Goal: Consume media (video, audio)

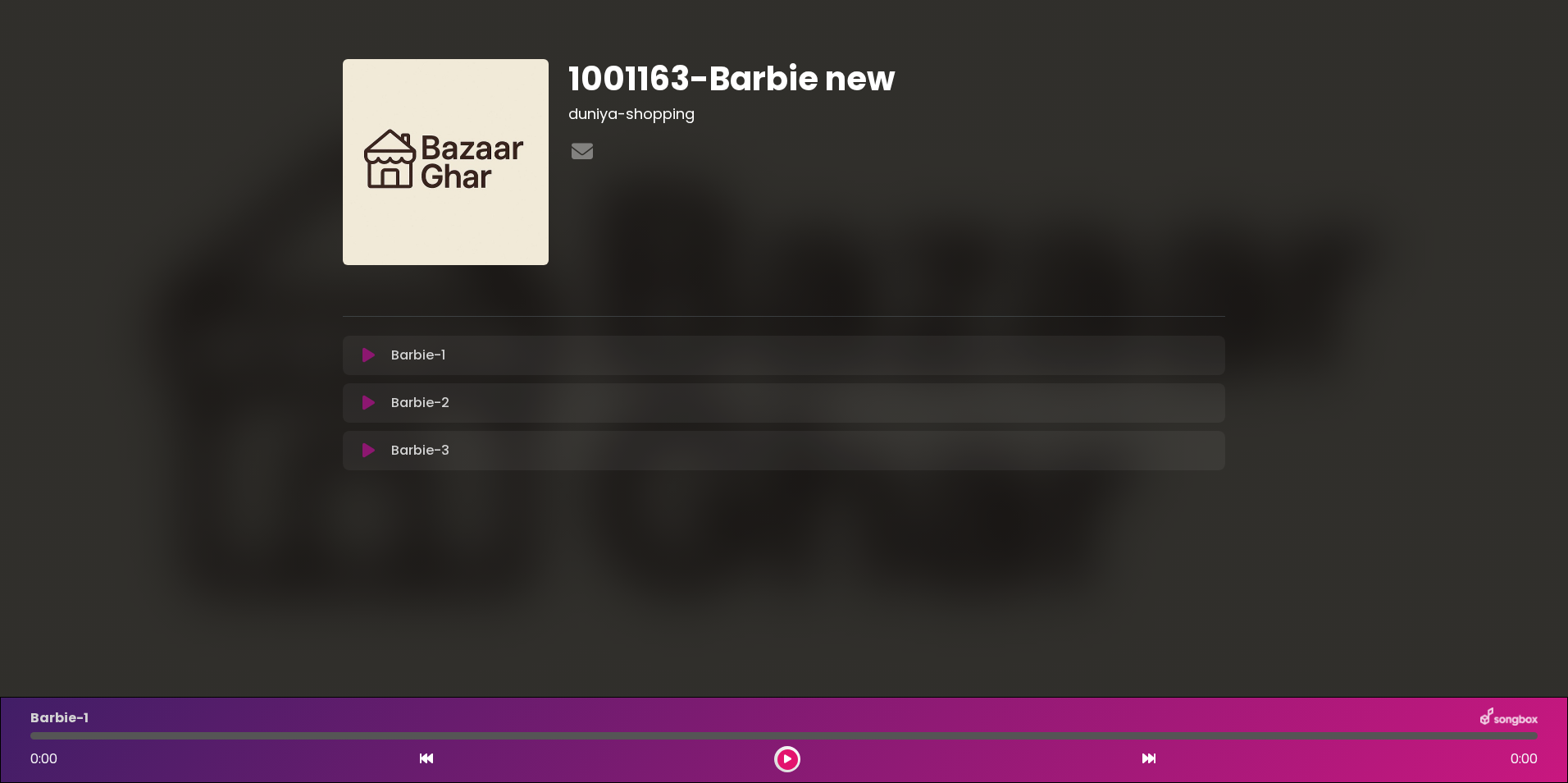
click at [360, 398] on button at bounding box center [368, 403] width 32 height 16
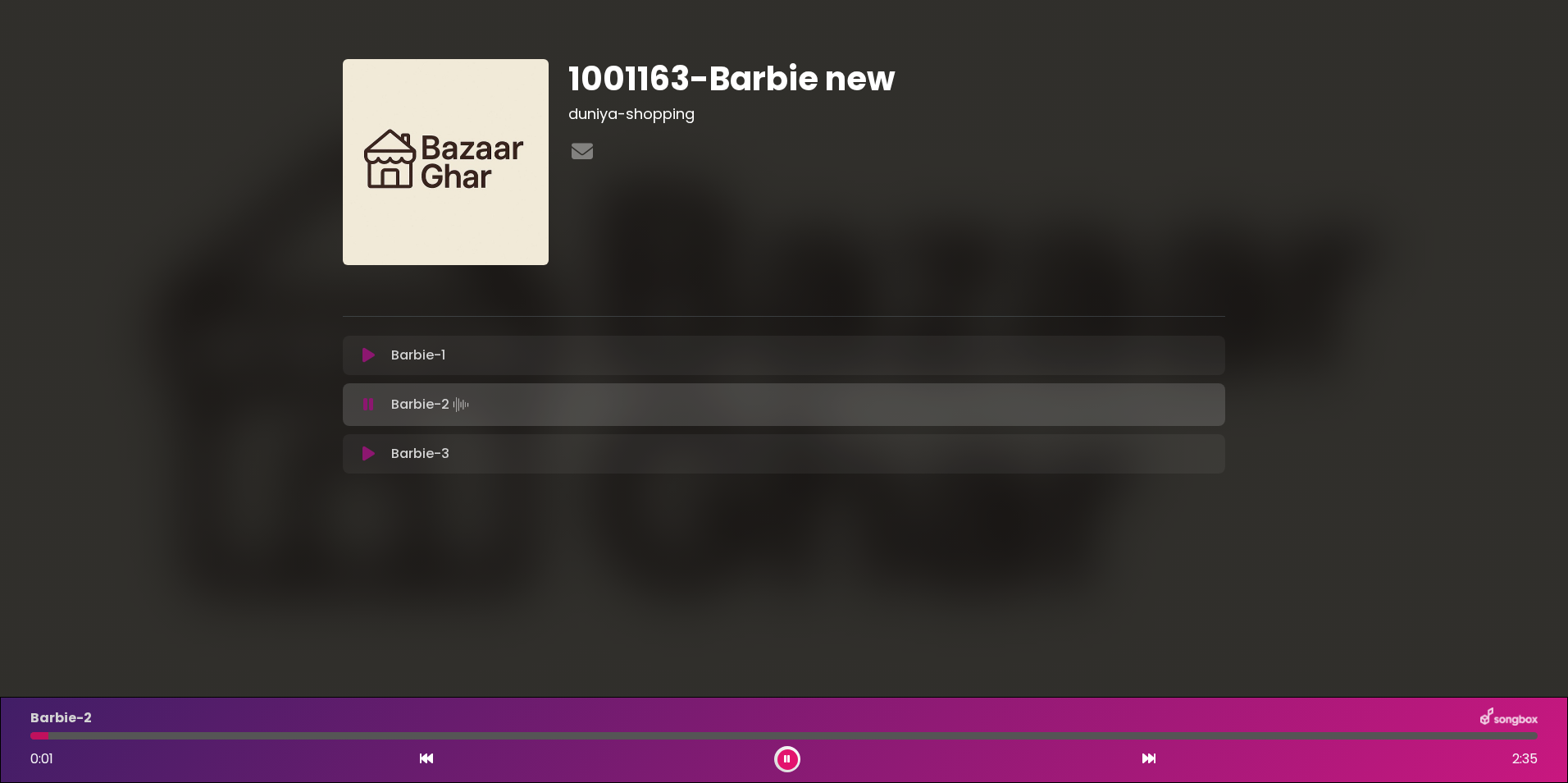
click at [121, 735] on div at bounding box center [784, 736] width 1507 height 8
click at [788, 755] on icon at bounding box center [786, 759] width 7 height 10
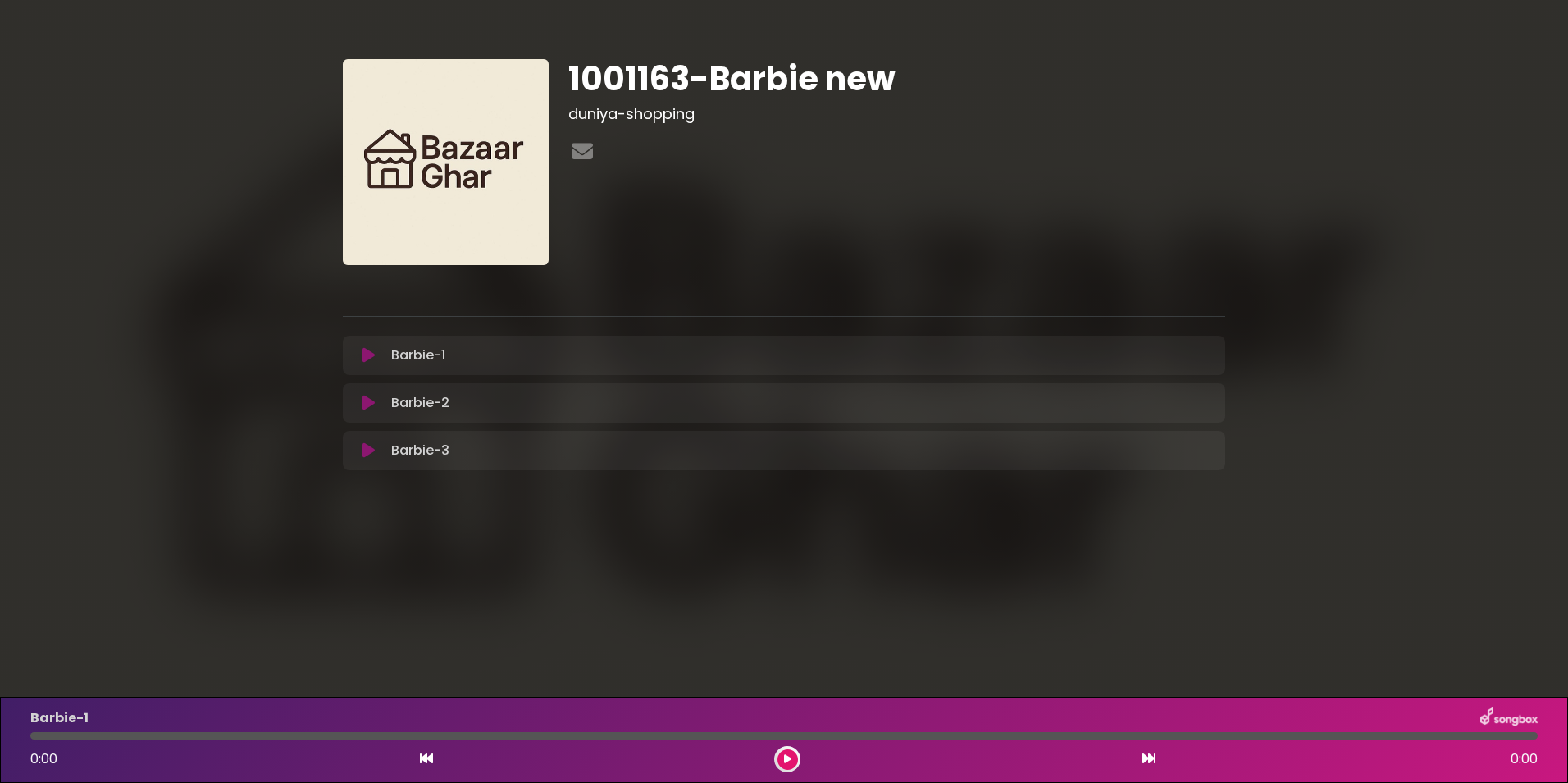
click at [626, 73] on h1 "1001163-Barbie new" at bounding box center [896, 78] width 656 height 39
click at [625, 73] on h1 "1001163-Barbie new" at bounding box center [896, 78] width 656 height 39
copy h1 "1001163"
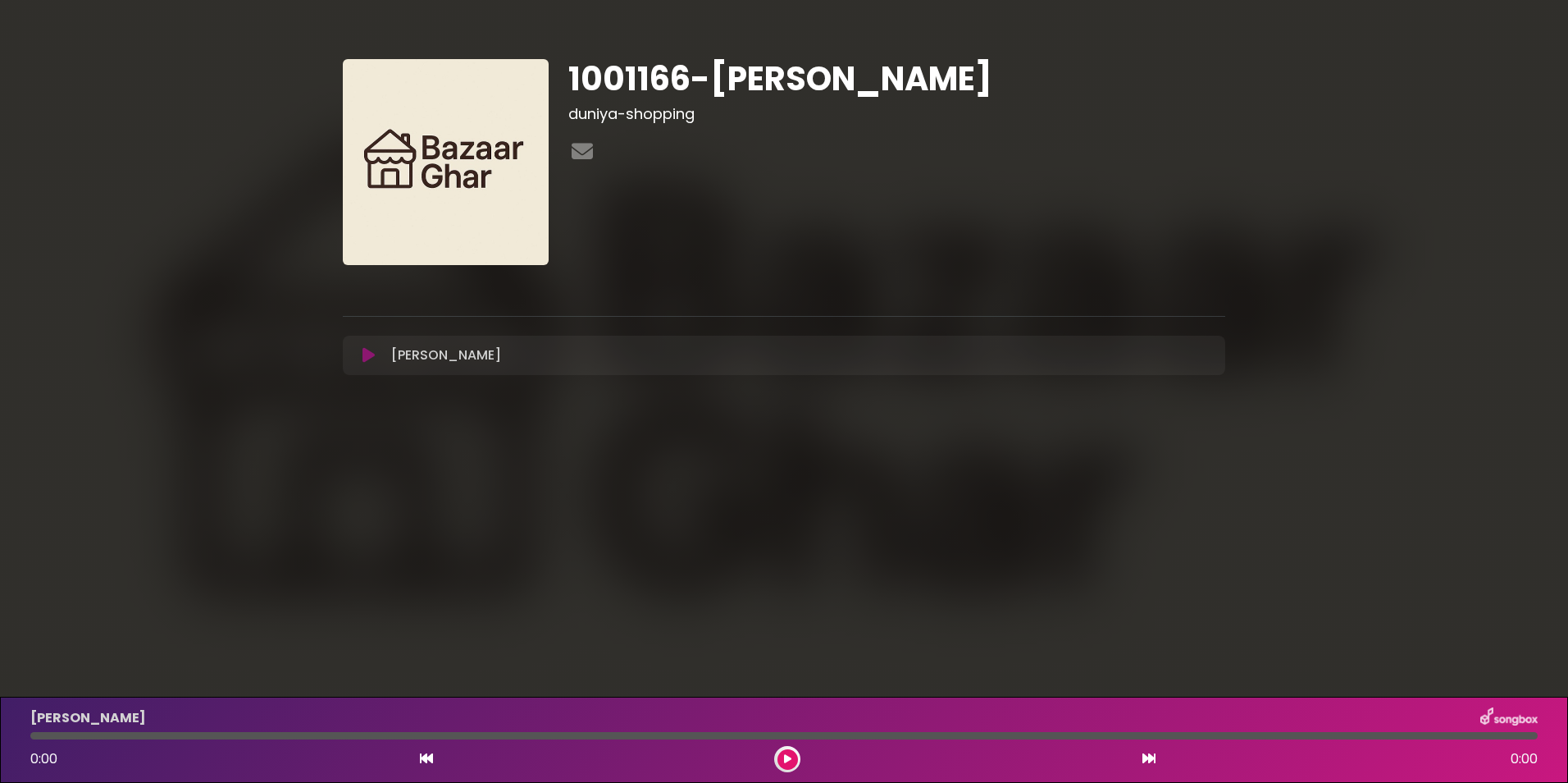
click at [639, 81] on h1 "1001166-Mansi" at bounding box center [896, 78] width 656 height 39
drag, startPoint x: 0, startPoint y: 0, endPoint x: 639, endPoint y: 81, distance: 644.1
copy h1 "1001166"
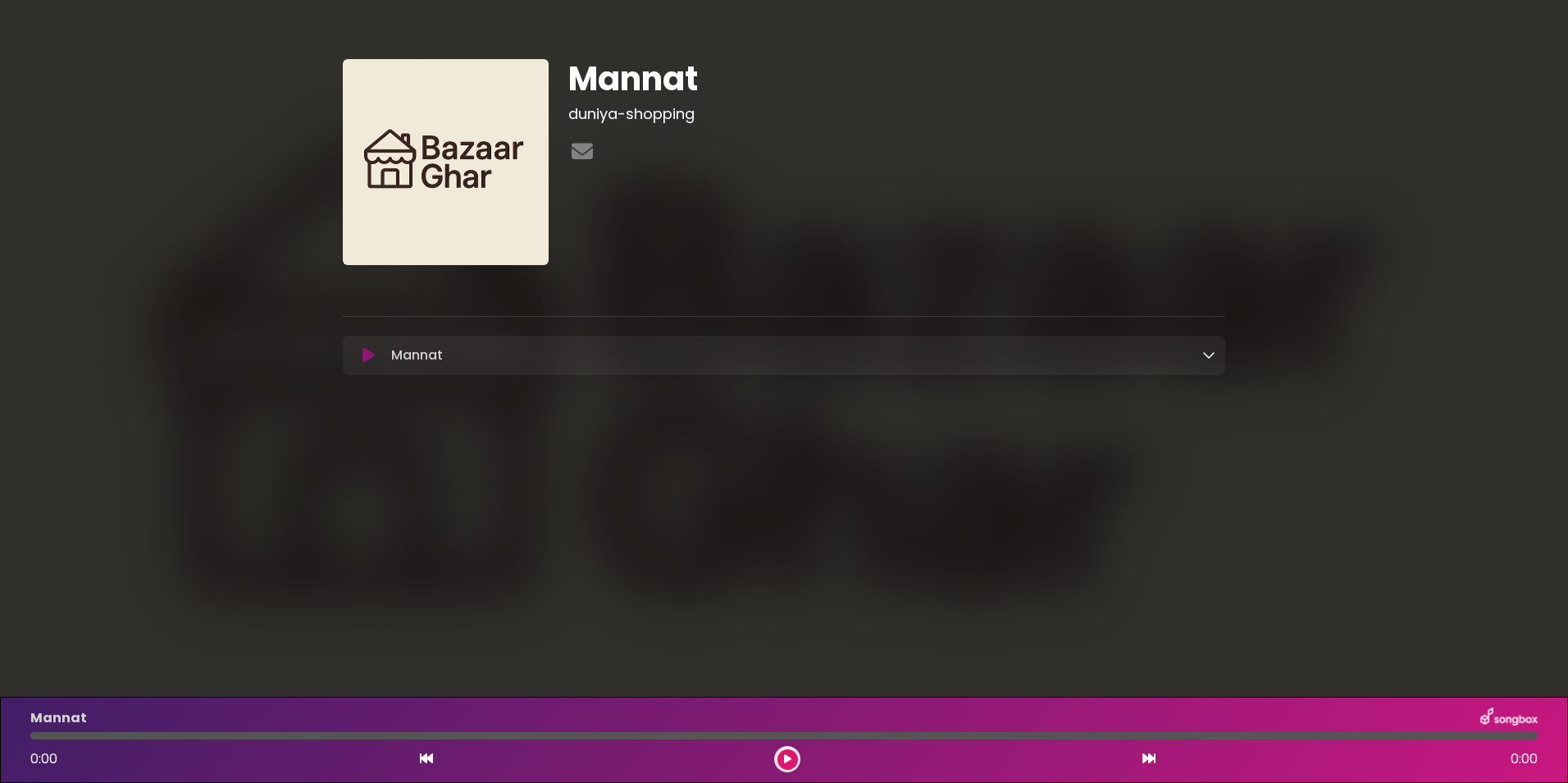
click at [895, 359] on div "Mannat Loading Track..." at bounding box center [800, 355] width 831 height 19
click at [1205, 351] on icon at bounding box center [1209, 354] width 13 height 13
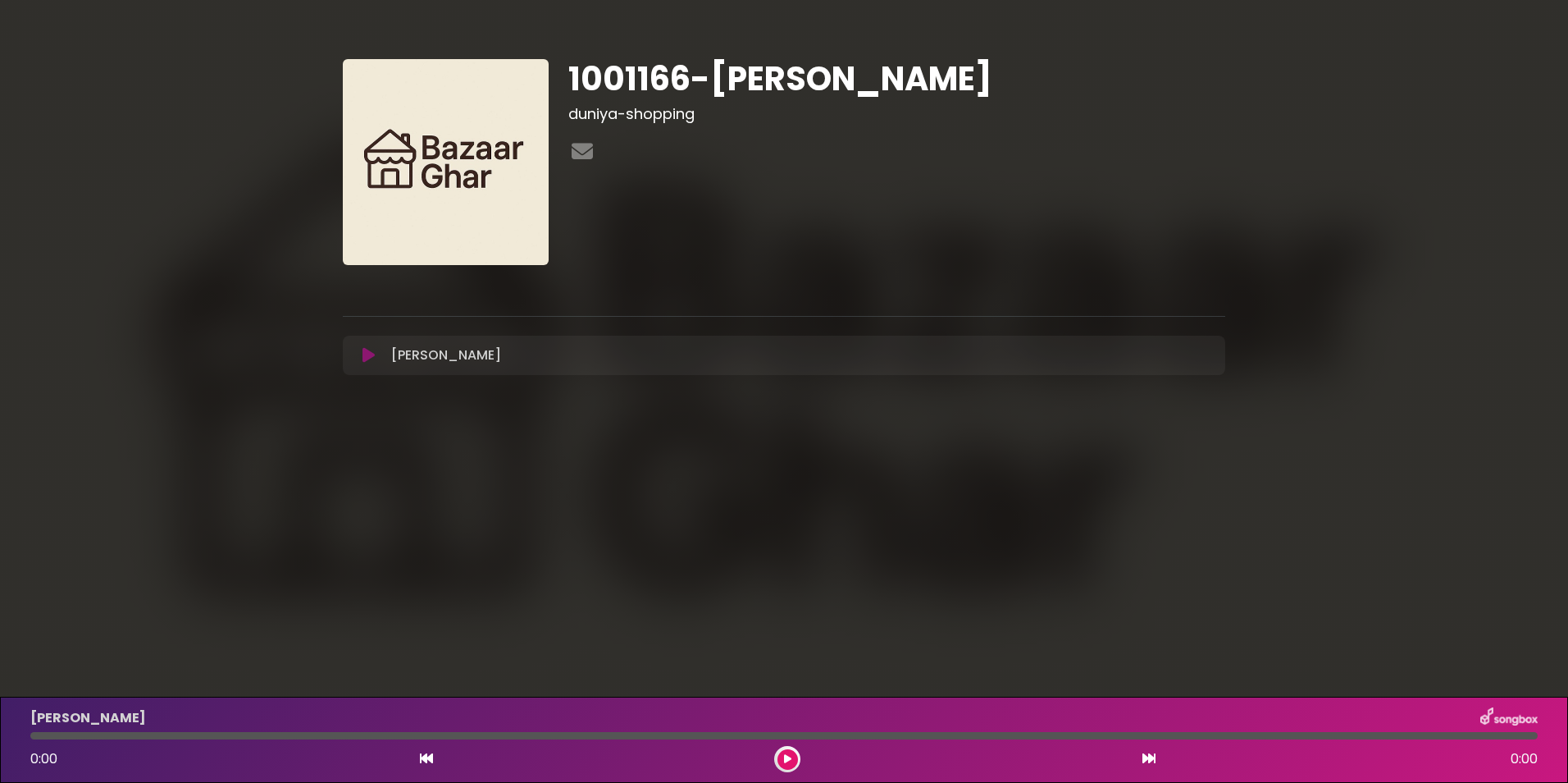
click at [578, 368] on div "[PERSON_NAME] Loading Track... Your Feedback Name" at bounding box center [784, 354] width 883 height 39
click at [367, 352] on icon at bounding box center [369, 354] width 13 height 16
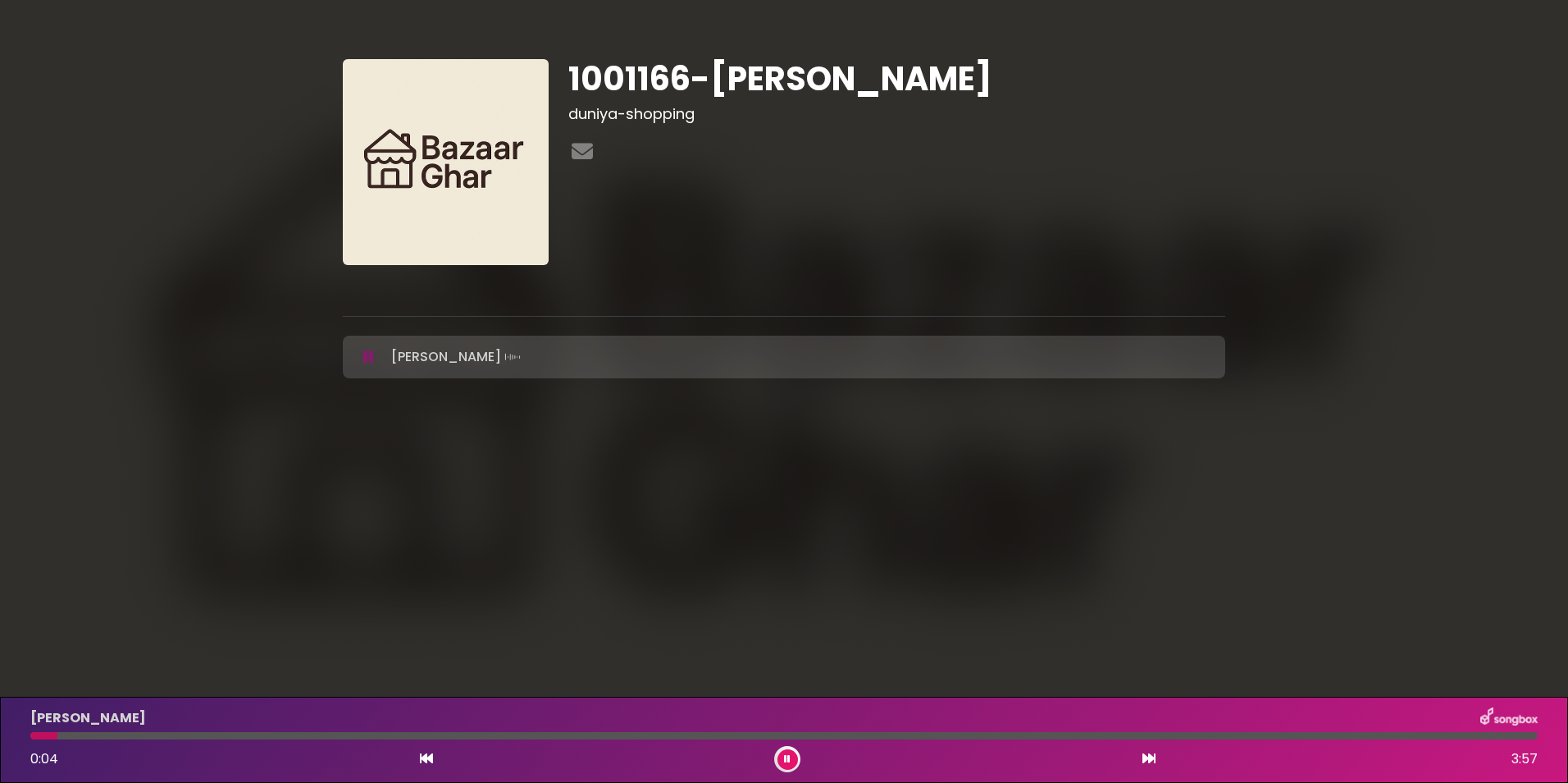
click at [794, 760] on button at bounding box center [787, 759] width 20 height 20
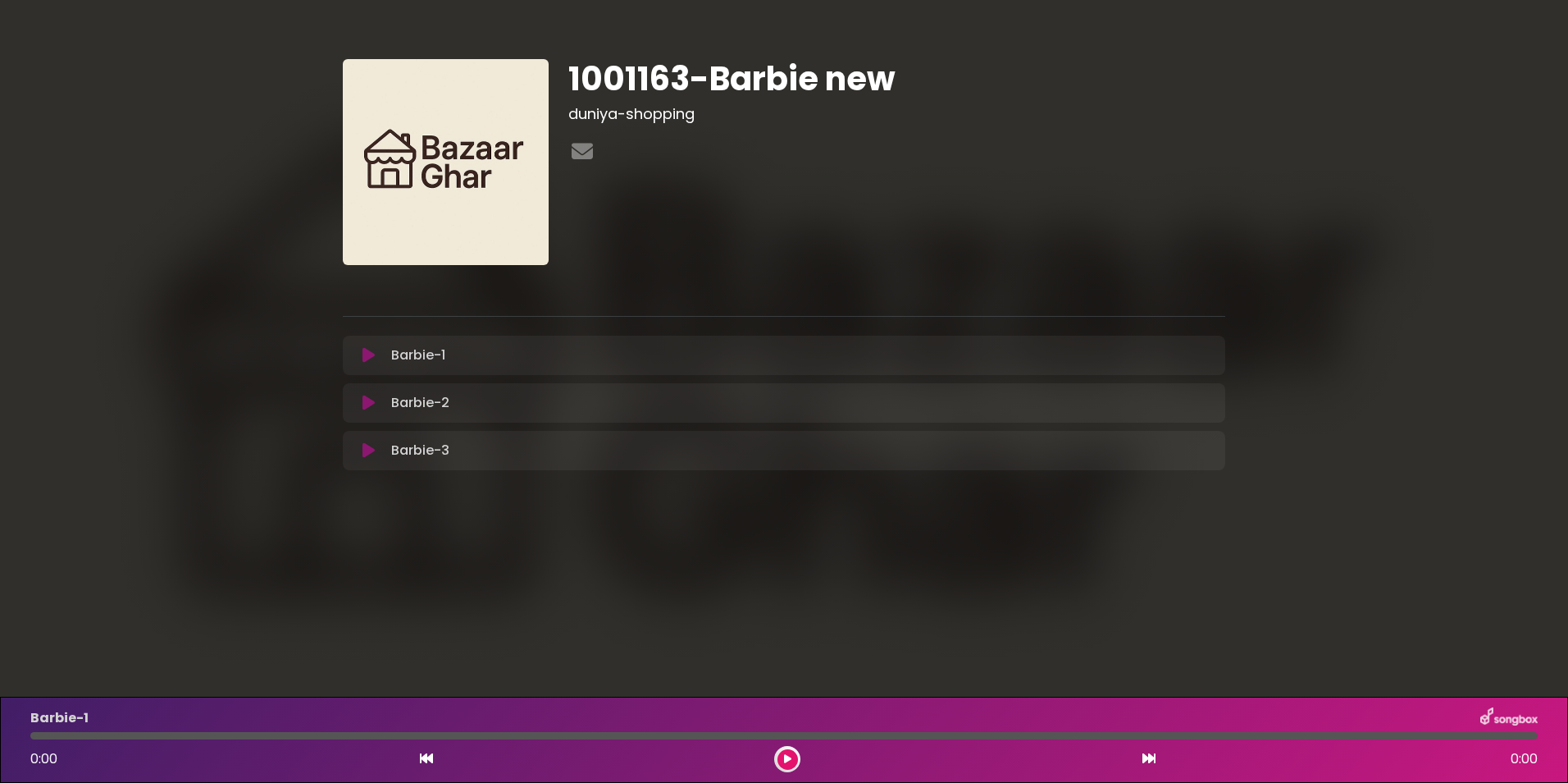
click at [604, 350] on div "Barbie-1 Loading Track..." at bounding box center [800, 355] width 831 height 19
click at [1121, 357] on div "Barbie-1 Loading Track..." at bounding box center [800, 355] width 831 height 19
